Goal: Information Seeking & Learning: Check status

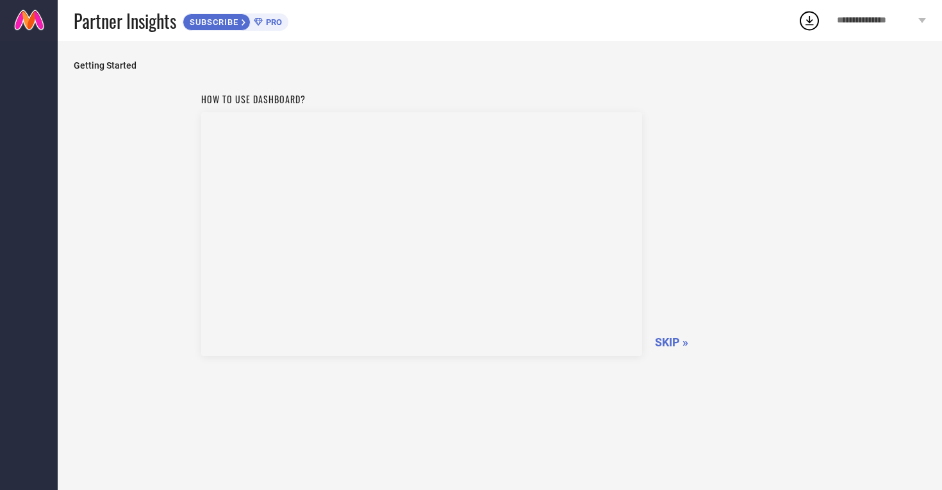
click at [670, 343] on span "SKIP »" at bounding box center [671, 341] width 33 height 13
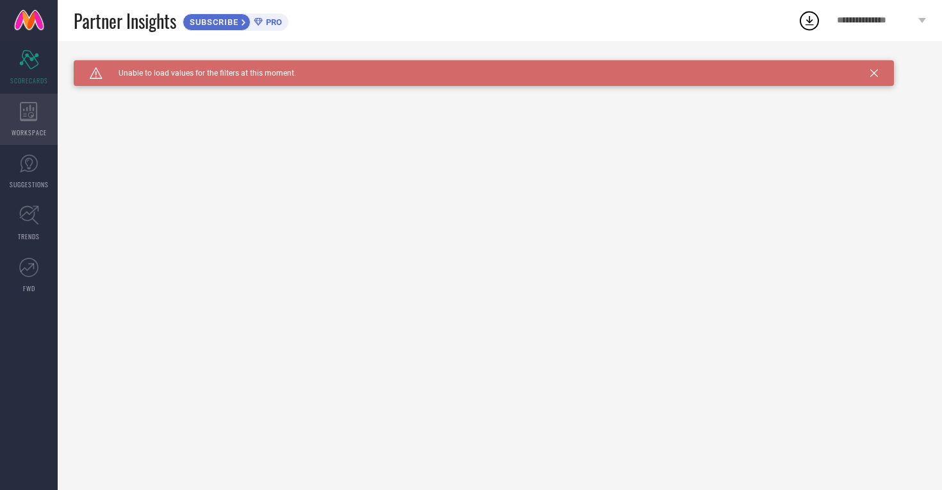
click at [36, 119] on icon at bounding box center [28, 111] width 17 height 19
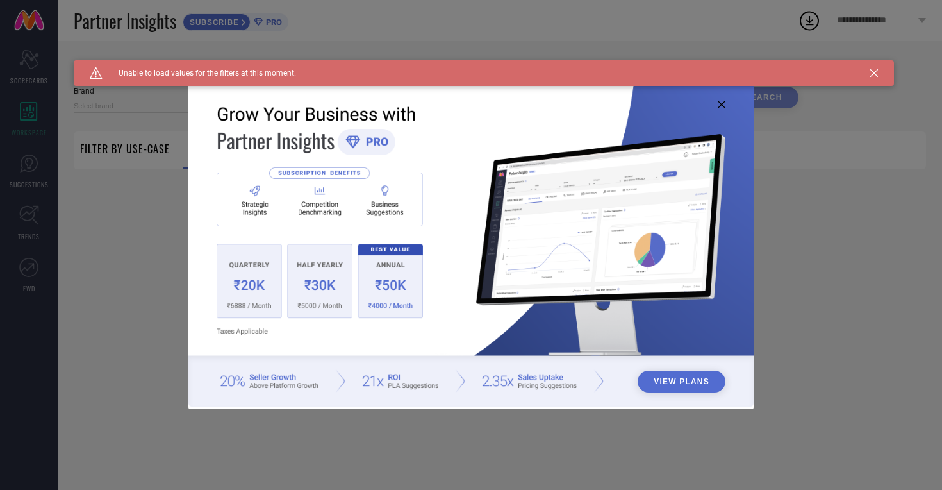
type input "1 STOP FASHION"
type input "All"
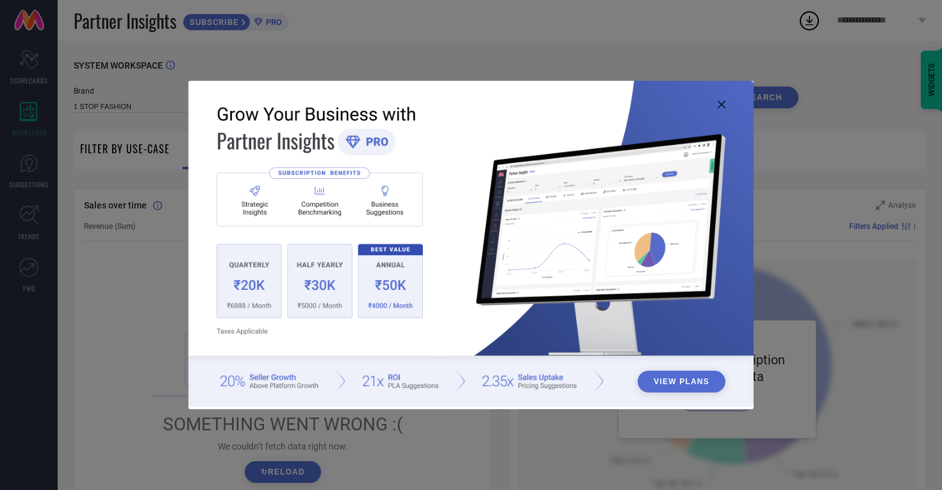
click at [721, 108] on icon at bounding box center [722, 105] width 8 height 8
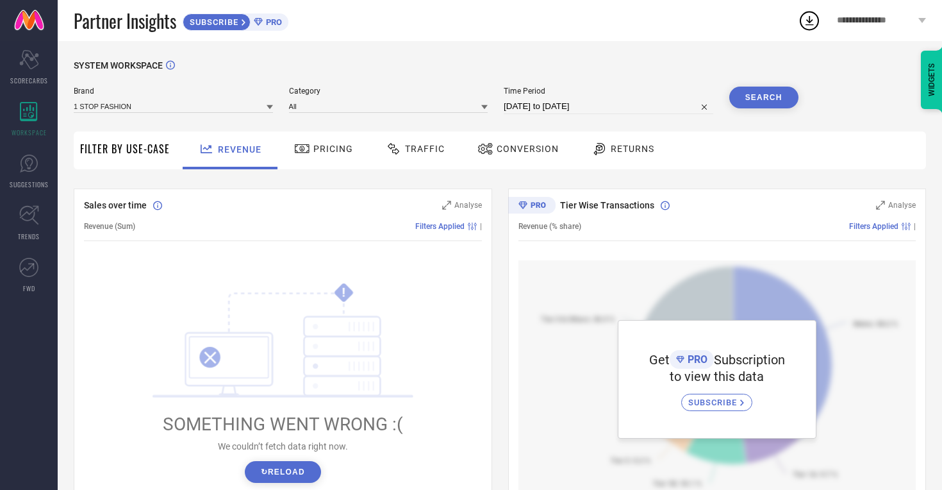
click at [322, 151] on span "Pricing" at bounding box center [333, 149] width 40 height 10
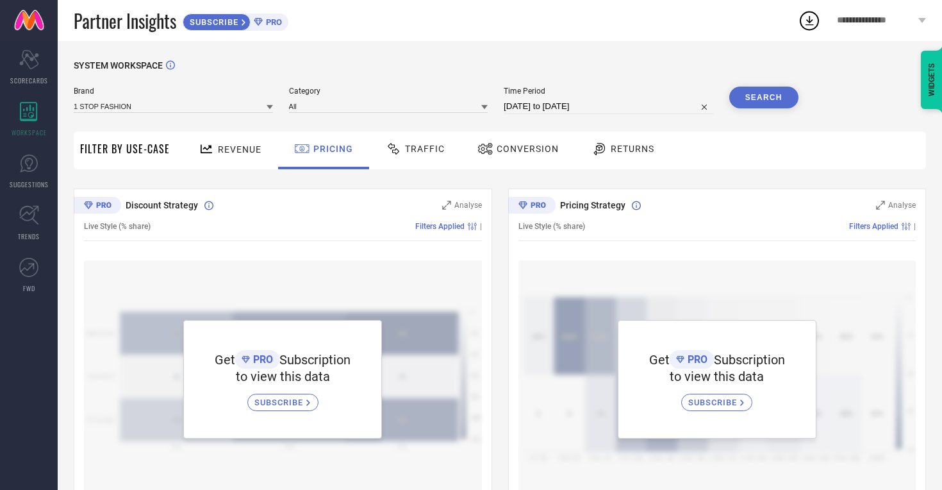
click at [248, 145] on span "Revenue" at bounding box center [240, 149] width 44 height 10
